Goal: Transaction & Acquisition: Purchase product/service

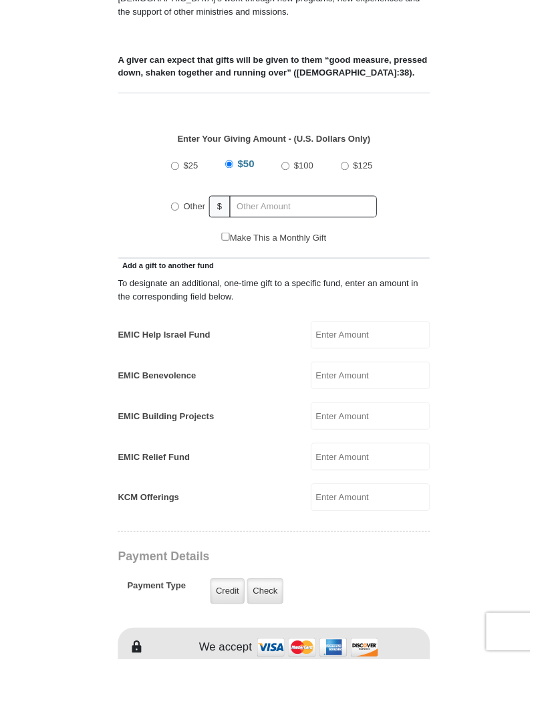
scroll to position [461, 0]
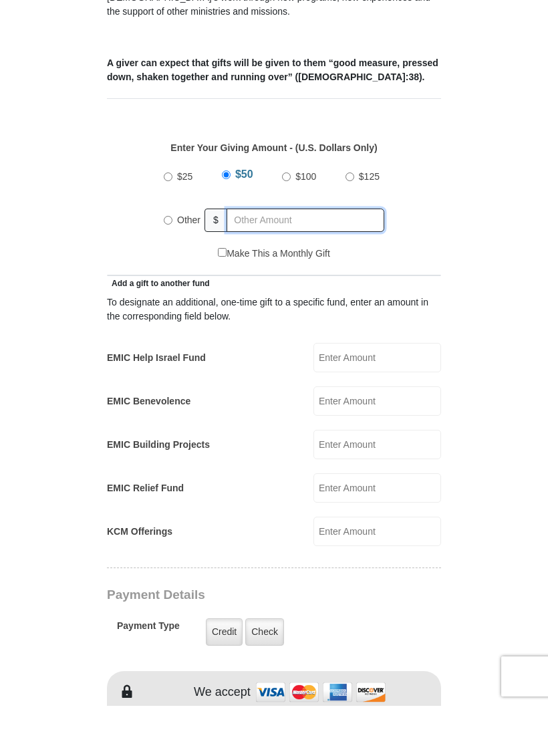
click at [290, 259] on input "text" at bounding box center [306, 270] width 158 height 23
radio input "true"
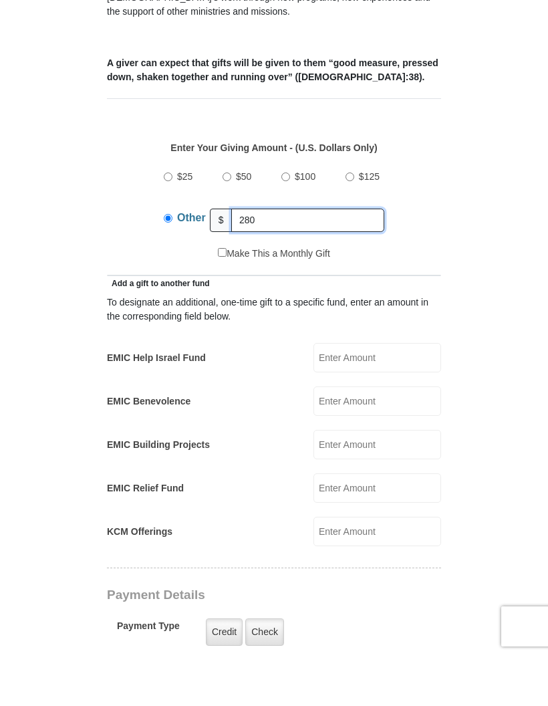
type input "280"
click at [483, 209] on form "[GEOGRAPHIC_DATA][DEMOGRAPHIC_DATA] Online Giving Because of gifts like yours, …" at bounding box center [273, 561] width 501 height 1938
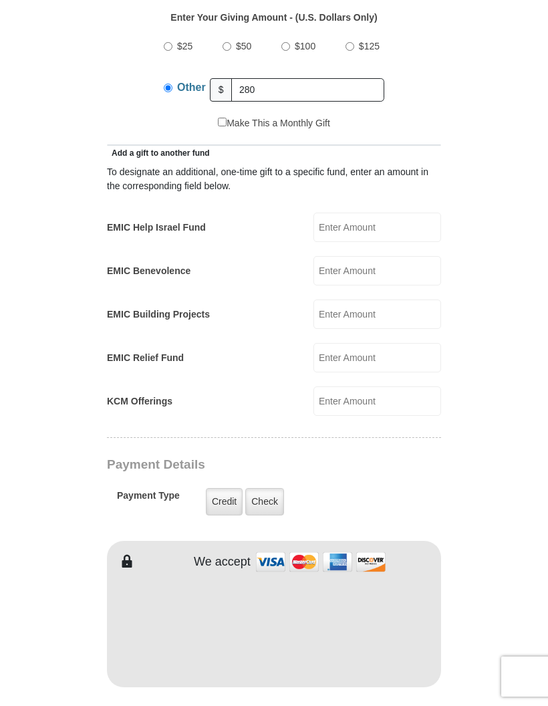
scroll to position [653, 0]
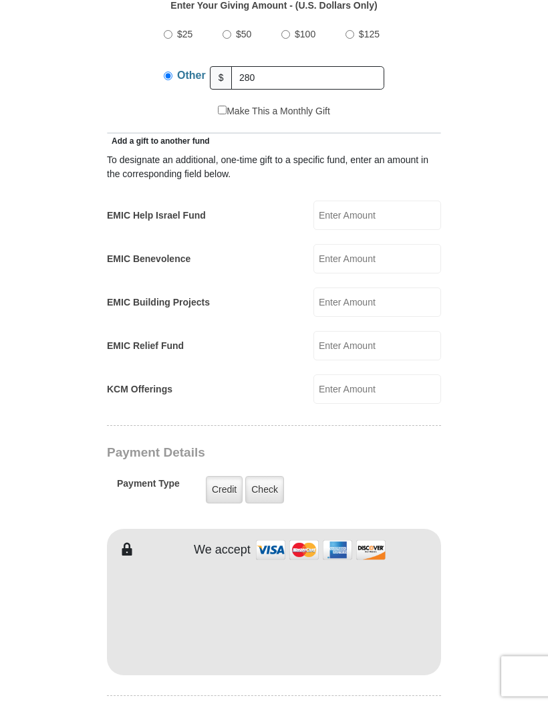
type input "[PERSON_NAME]"
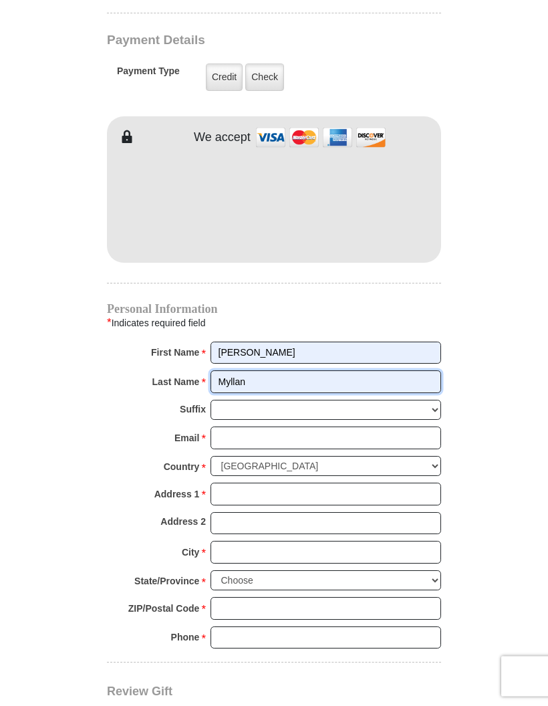
click at [269, 371] on input "Myllan" at bounding box center [326, 382] width 231 height 23
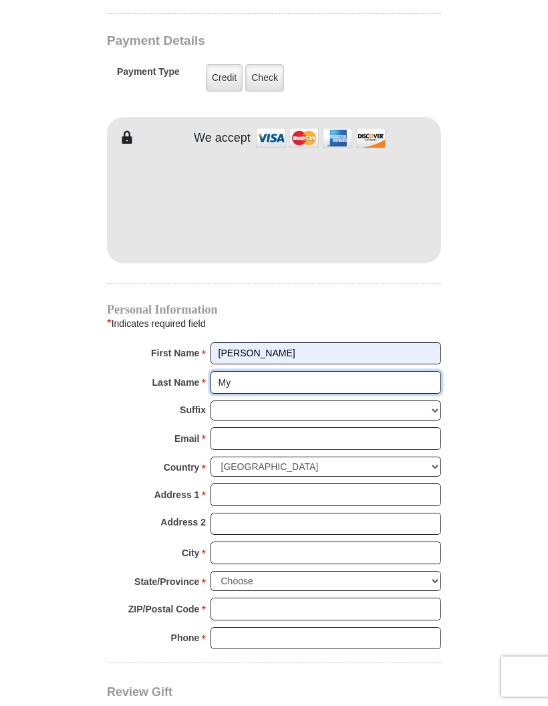
type input "M"
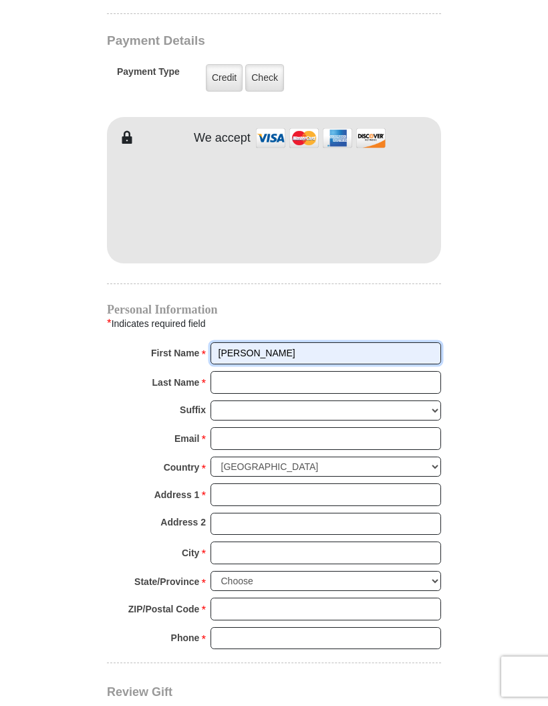
click at [273, 342] on input "[PERSON_NAME]" at bounding box center [326, 353] width 231 height 23
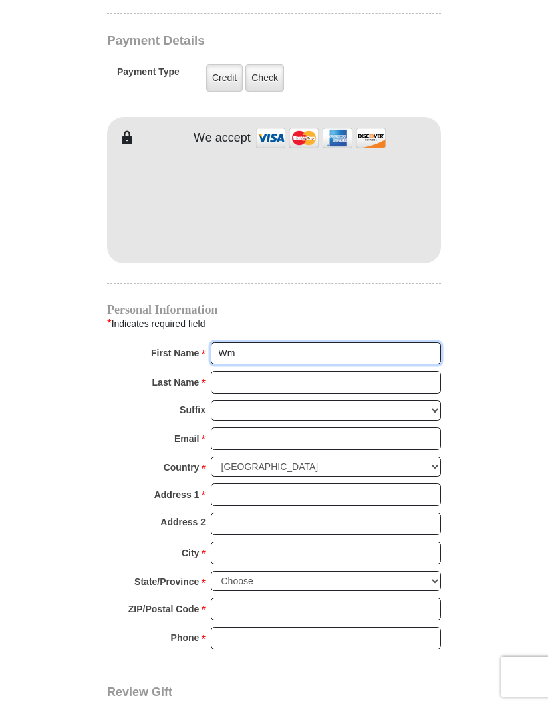
type input "WM Management"
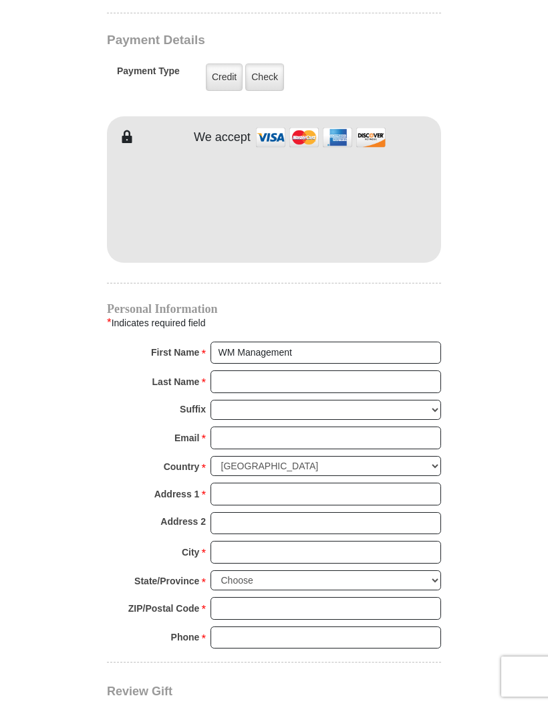
click at [239, 370] on input "Last Name *" at bounding box center [326, 381] width 231 height 23
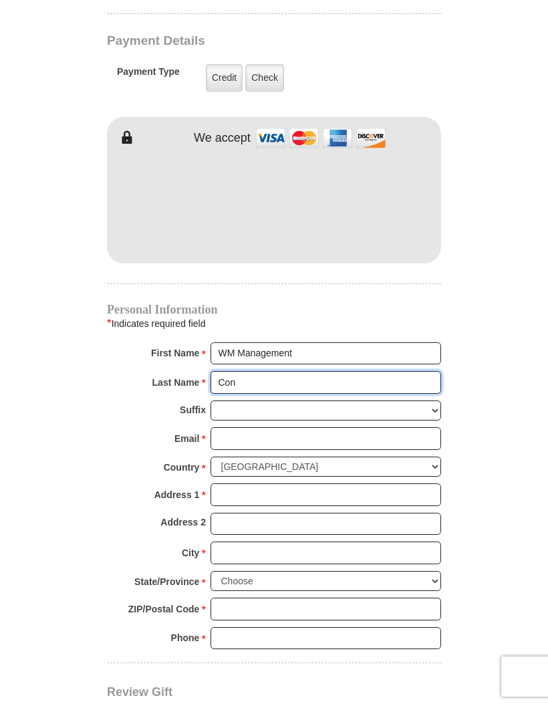
type input "Consulting"
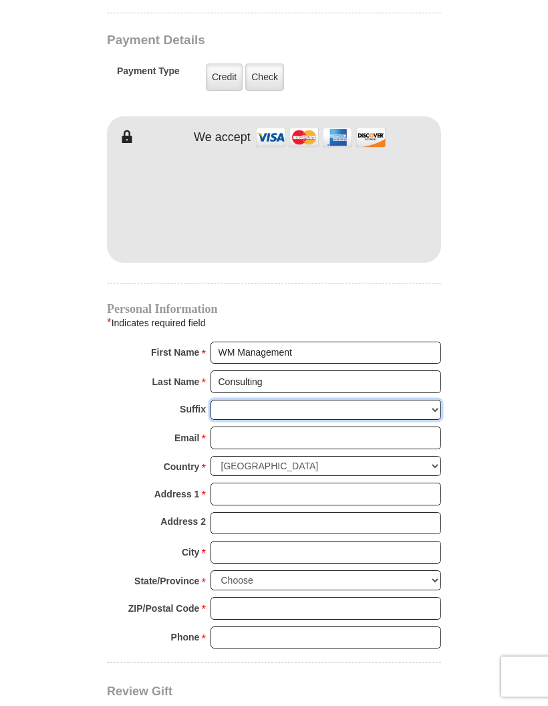
click at [262, 400] on select "[PERSON_NAME] I II III IV V VI" at bounding box center [326, 410] width 231 height 21
click at [260, 426] on input "Email *" at bounding box center [326, 437] width 231 height 23
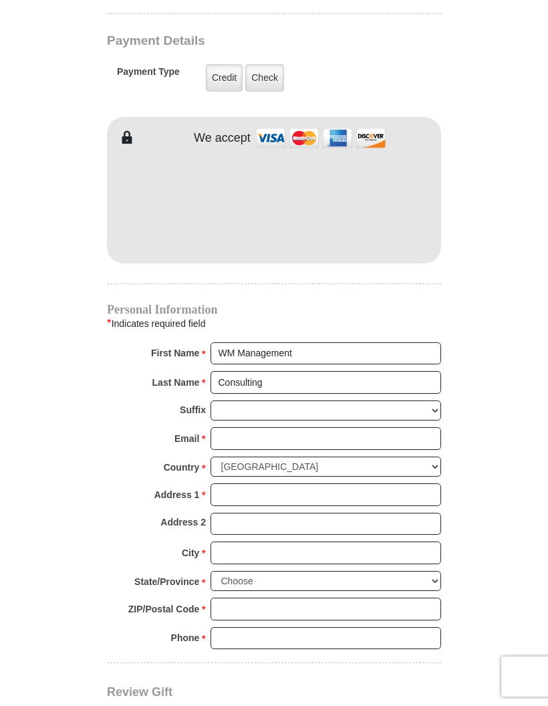
type input "[EMAIL_ADDRESS][DOMAIN_NAME]"
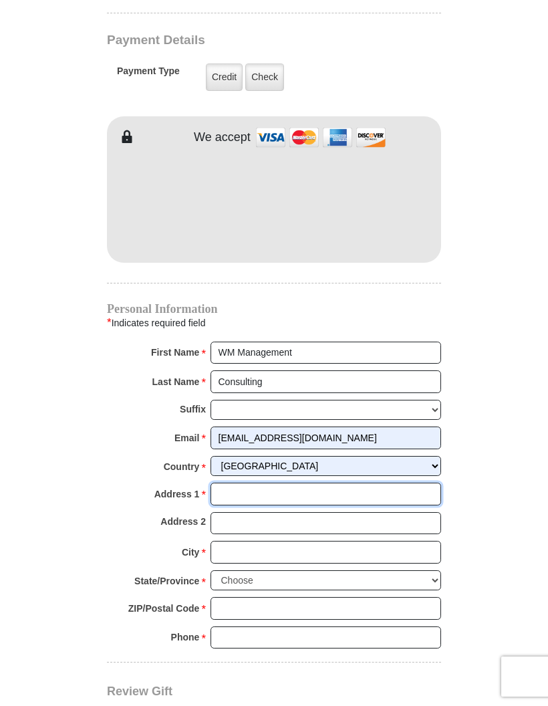
type input "[STREET_ADDRESS]"
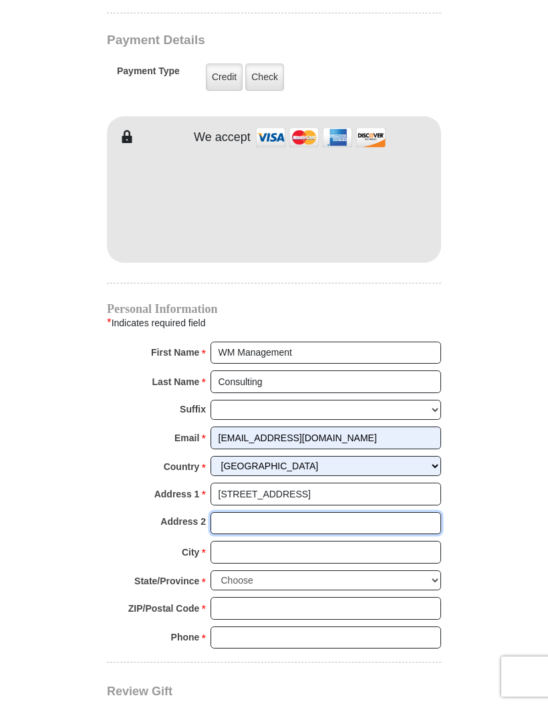
type input "2051"
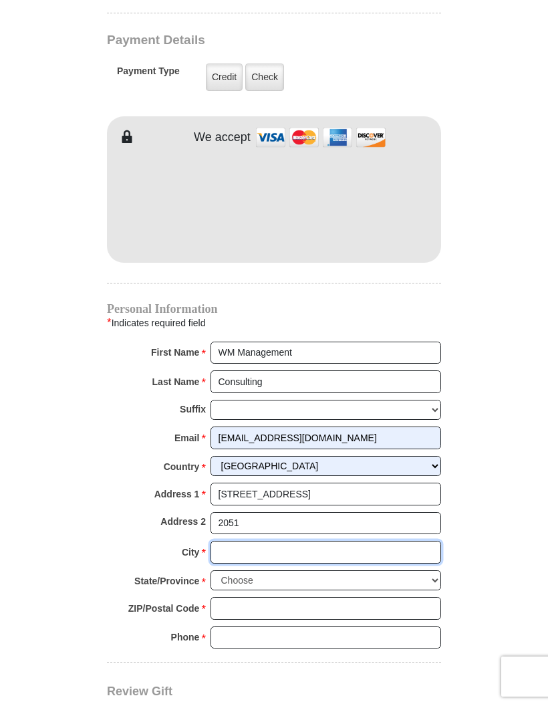
type input "[GEOGRAPHIC_DATA]"
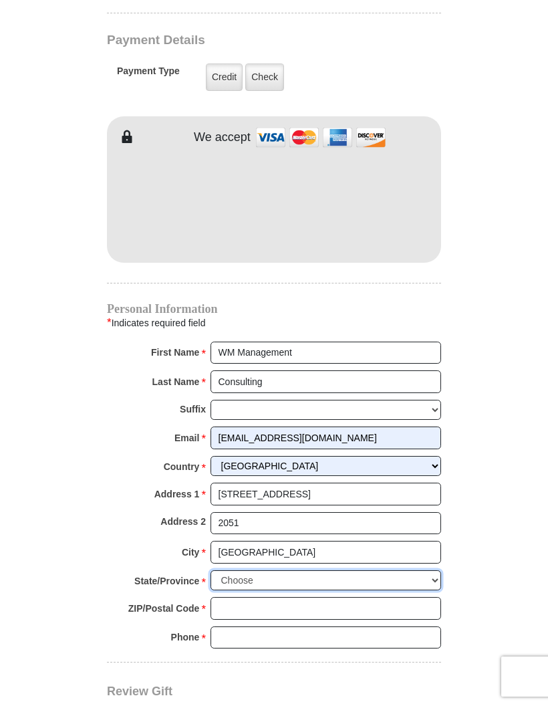
select select "[GEOGRAPHIC_DATA]"
type input "76137"
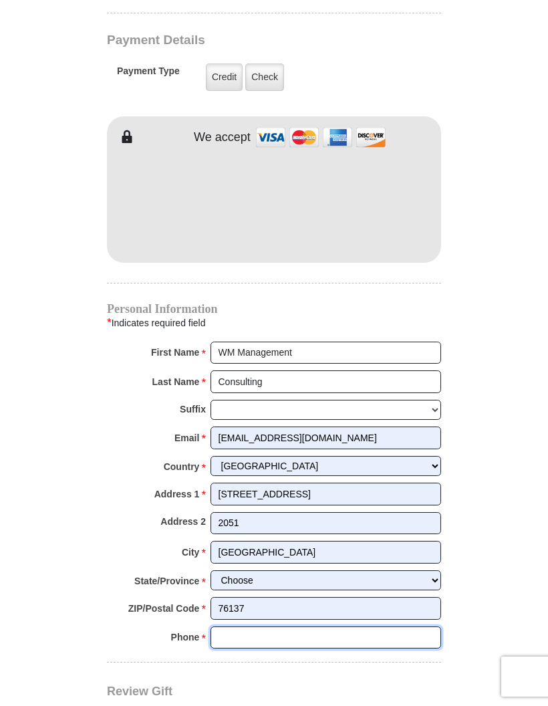
type input "6506791826"
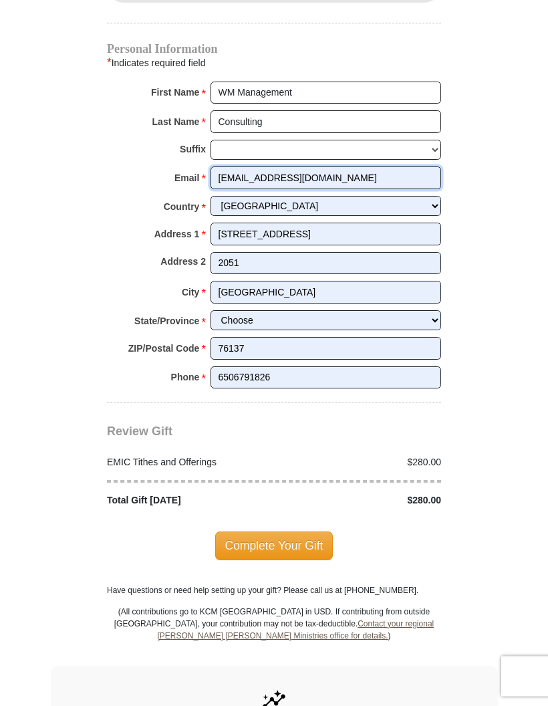
scroll to position [1326, 0]
click at [266, 531] on span "Complete Your Gift" at bounding box center [274, 545] width 118 height 28
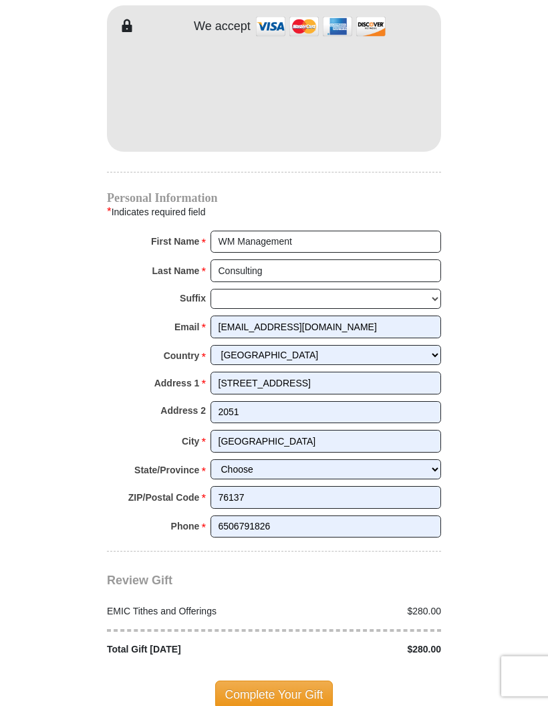
scroll to position [1182, 0]
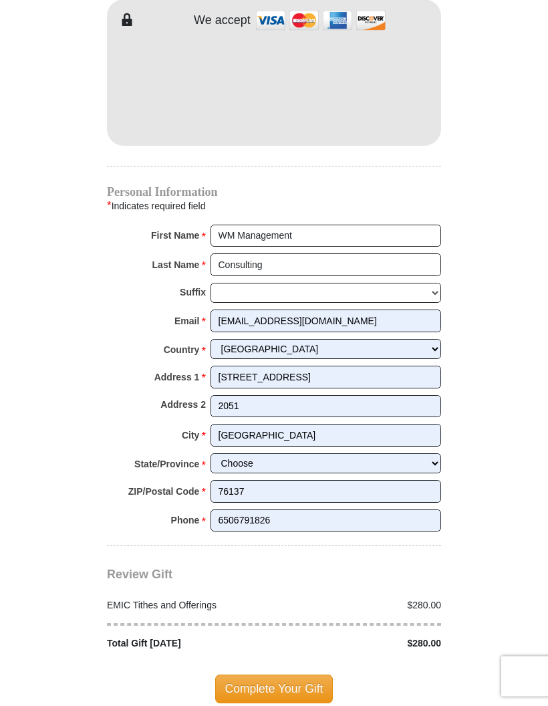
click at [253, 675] on span "Complete Your Gift" at bounding box center [274, 689] width 118 height 28
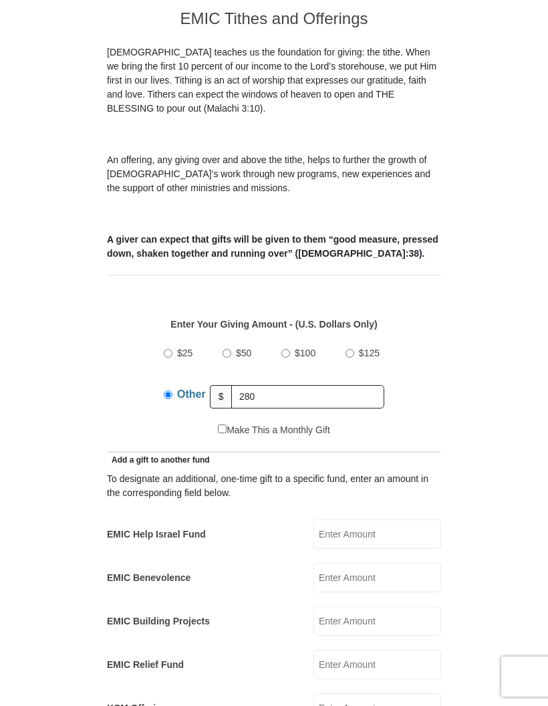
scroll to position [333, 0]
